Goal: Information Seeking & Learning: Check status

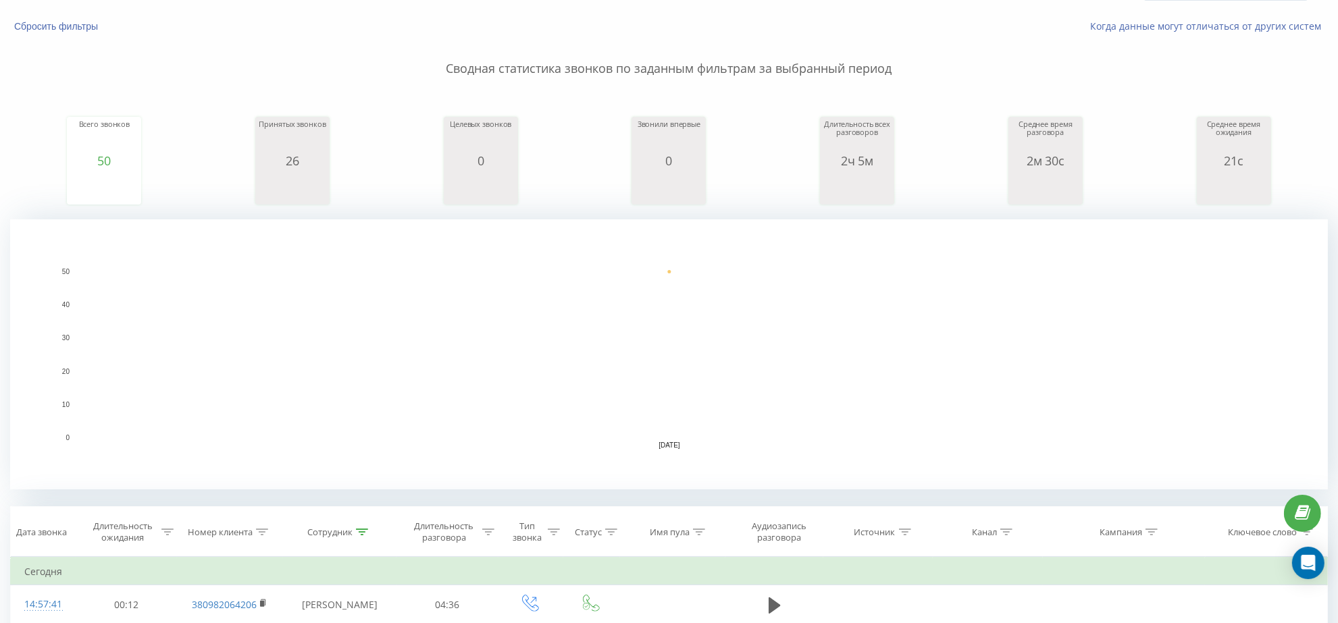
scroll to position [253, 0]
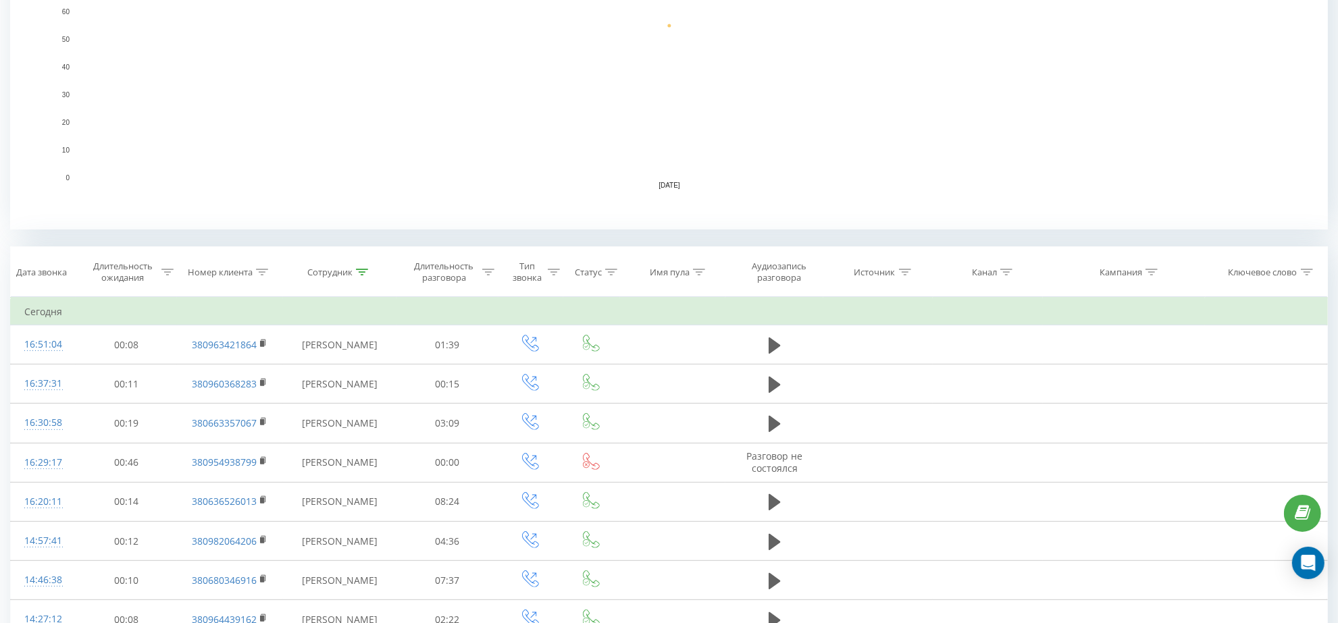
scroll to position [338, 0]
